Goal: Information Seeking & Learning: Learn about a topic

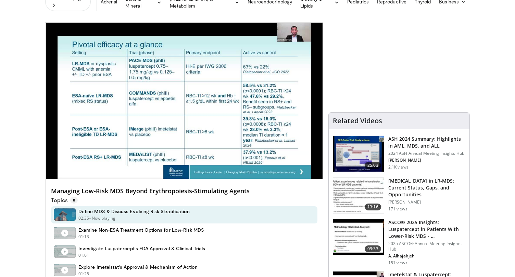
scroll to position [51, 0]
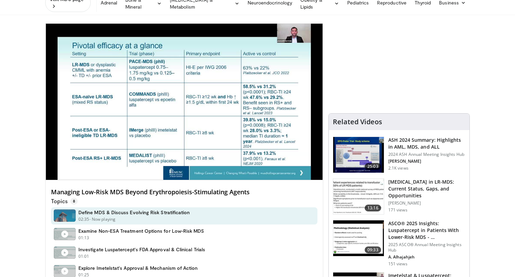
click at [101, 228] on h4 "Examine Non-ESA Treatment Options for Low-Risk MDS" at bounding box center [141, 231] width 126 height 6
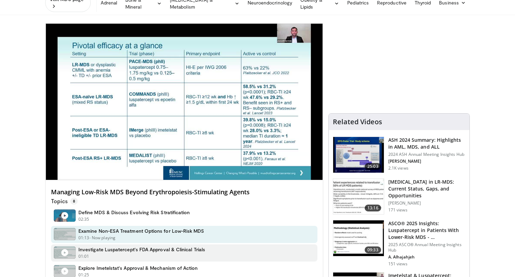
click at [108, 253] on div "01:01 - Now playing - Paused" at bounding box center [141, 256] width 127 height 6
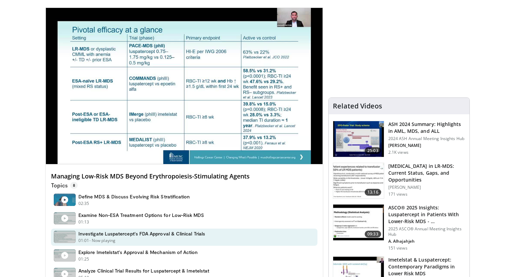
scroll to position [69, 0]
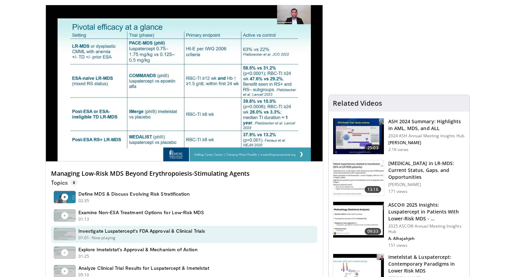
click at [108, 253] on div "01:25 - Now playing - Paused" at bounding box center [138, 256] width 120 height 6
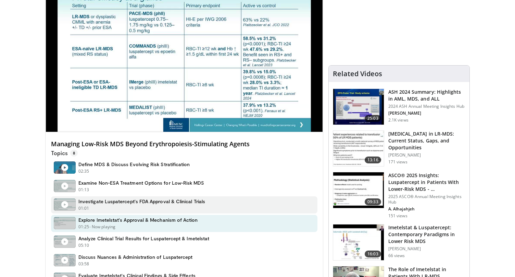
scroll to position [100, 0]
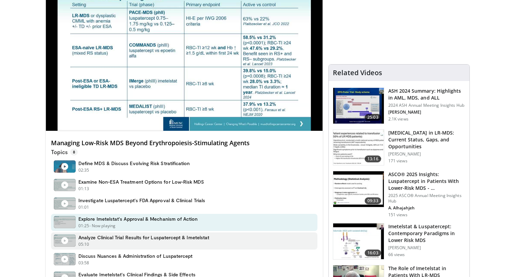
click at [109, 241] on div "05:10 - Now playing - Paused" at bounding box center [143, 244] width 131 height 6
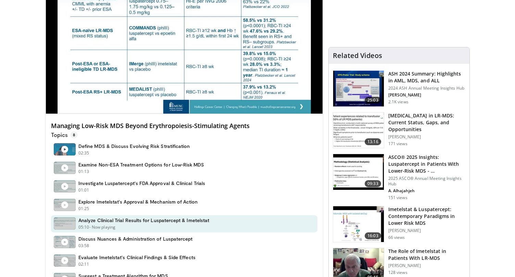
scroll to position [120, 0]
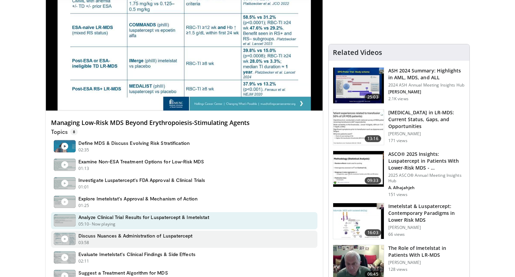
click at [111, 239] on div "03:58 - Now playing - Paused" at bounding box center [135, 242] width 114 height 6
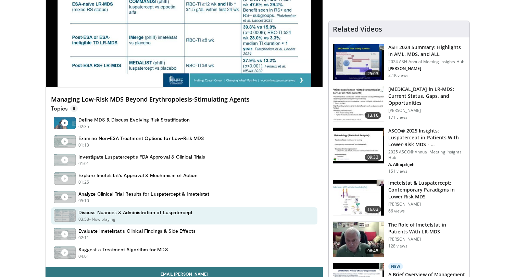
scroll to position [147, 0]
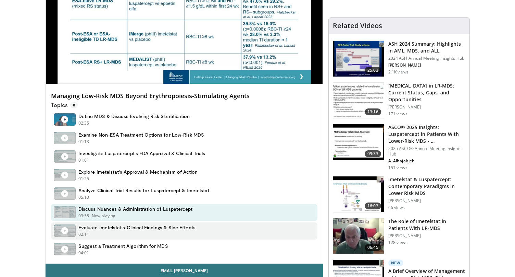
click at [114, 231] on div "02:11 - Now playing - Paused" at bounding box center [136, 234] width 117 height 6
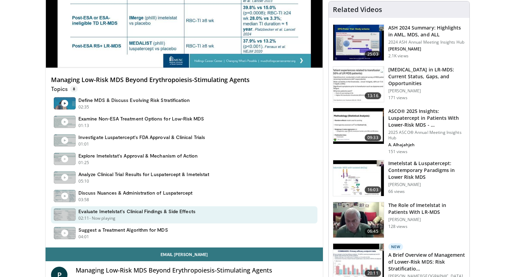
click at [114, 227] on h4 "Suggest a Treatment Algorithm for MDS" at bounding box center [123, 230] width 90 height 6
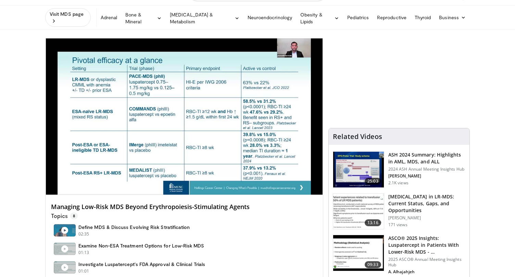
scroll to position [36, 0]
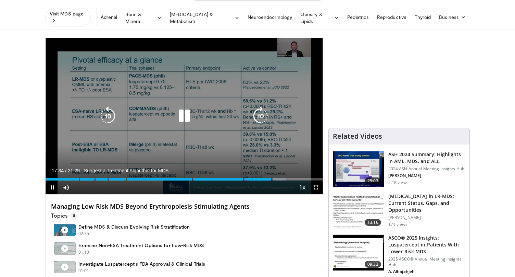
click at [183, 111] on icon "Video Player" at bounding box center [184, 115] width 19 height 19
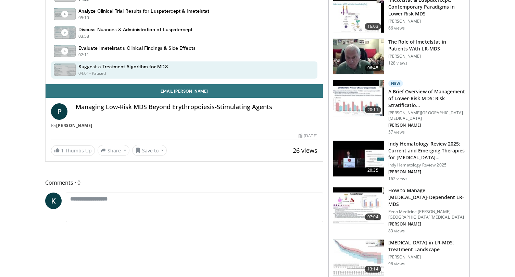
scroll to position [327, 0]
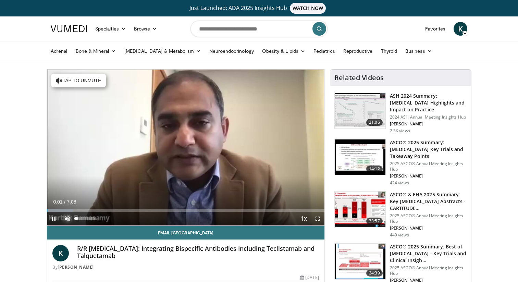
click at [64, 217] on span "Video Player" at bounding box center [68, 219] width 14 height 14
click at [54, 220] on span "Video Player" at bounding box center [54, 219] width 14 height 14
drag, startPoint x: 49, startPoint y: 210, endPoint x: 44, endPoint y: 210, distance: 5.8
click at [56, 220] on span "Video Player" at bounding box center [54, 219] width 14 height 14
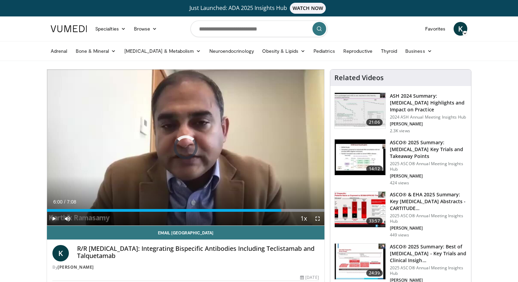
drag, startPoint x: 296, startPoint y: 211, endPoint x: 276, endPoint y: 212, distance: 20.2
click at [276, 212] on div "Current Time 6:00 / Duration 7:08 Play Skip Backward Skip Forward Mute Loaded :…" at bounding box center [186, 219] width 278 height 14
drag, startPoint x: 281, startPoint y: 209, endPoint x: 258, endPoint y: 209, distance: 23.0
click at [261, 209] on div "Progress Bar" at bounding box center [261, 210] width 1 height 3
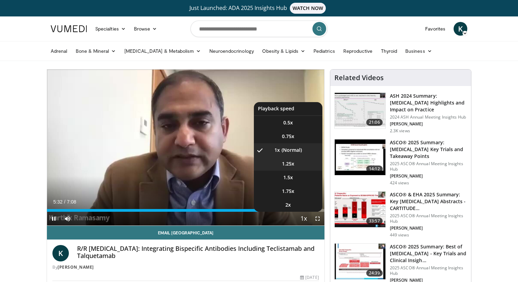
click at [302, 170] on li "1.25x" at bounding box center [288, 164] width 69 height 14
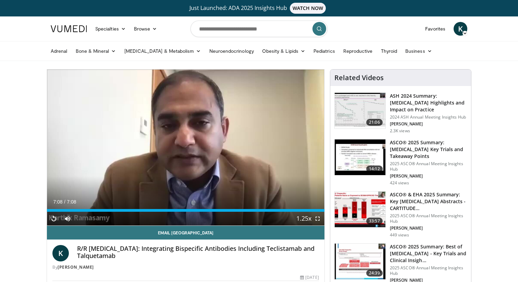
drag, startPoint x: 132, startPoint y: 255, endPoint x: 76, endPoint y: 249, distance: 55.9
click at [76, 248] on div "K R/R Multiple Myeloma: Integrating Bispecific Antibodies Including Teclistamab…" at bounding box center [185, 257] width 267 height 25
copy h4 "R/R Multiple Myeloma: Integrating Bispecific Antibodies Including Teclistamab a…"
